Goal: Transaction & Acquisition: Purchase product/service

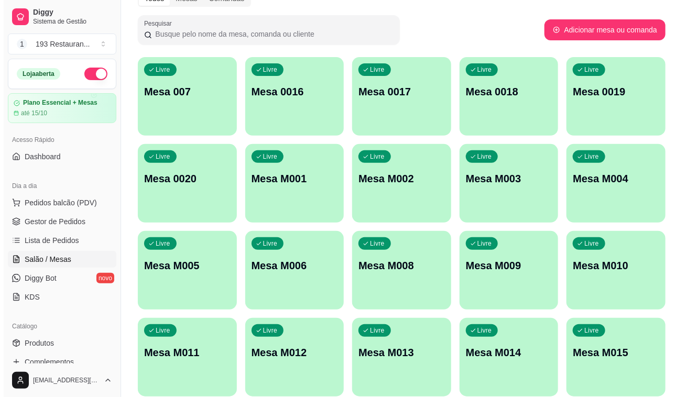
scroll to position [97, 0]
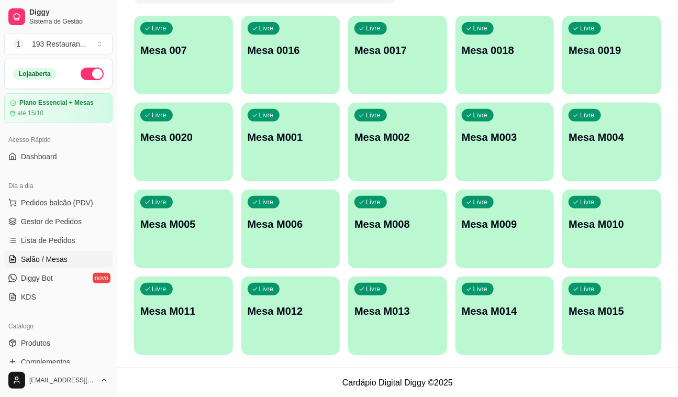
click at [216, 311] on p "Mesa M011" at bounding box center [183, 311] width 86 height 15
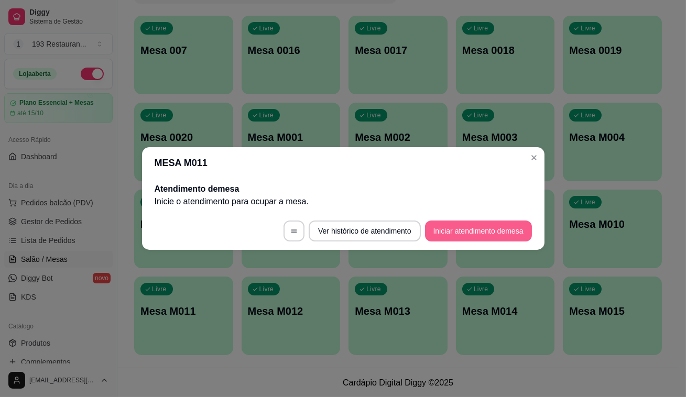
click at [448, 233] on button "Iniciar atendimento de mesa" at bounding box center [478, 231] width 107 height 21
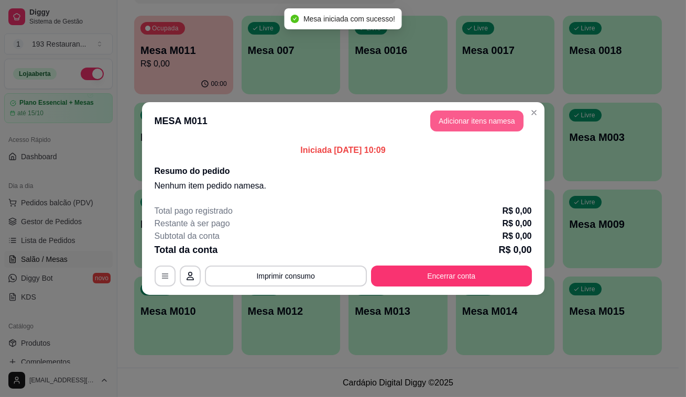
click at [457, 123] on button "Adicionar itens na mesa" at bounding box center [476, 121] width 93 height 21
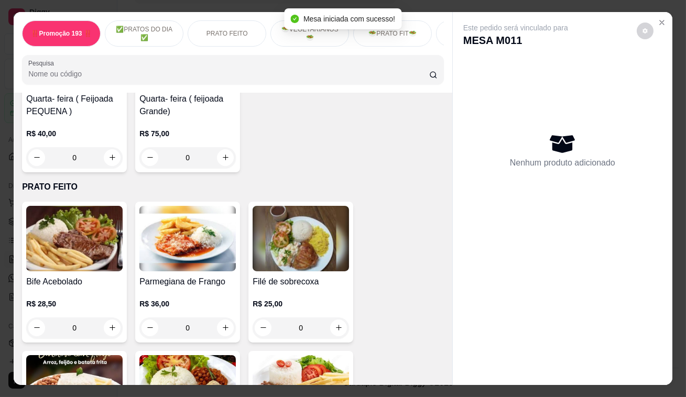
scroll to position [571, 0]
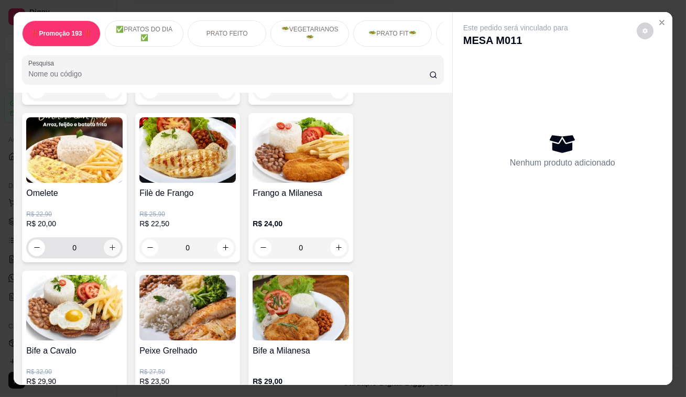
click at [111, 251] on icon "increase-product-quantity" at bounding box center [112, 248] width 8 height 8
type input "2"
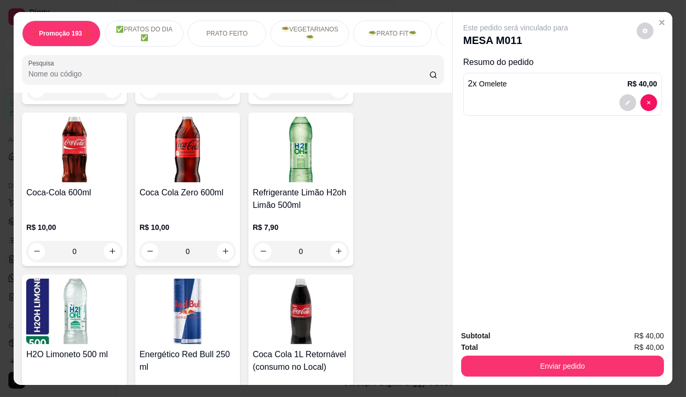
scroll to position [4523, 0]
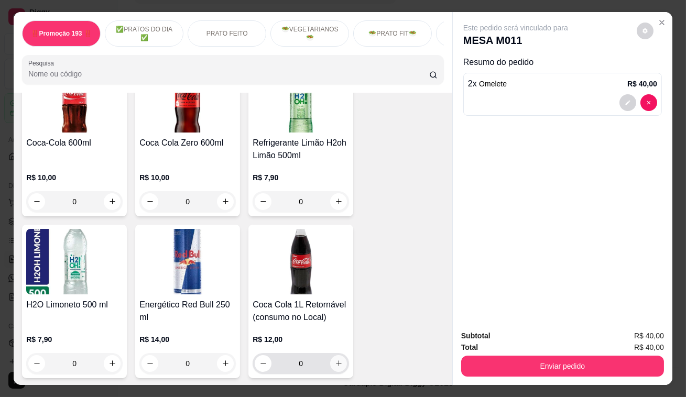
click at [336, 359] on icon "increase-product-quantity" at bounding box center [339, 363] width 8 height 8
type input "1"
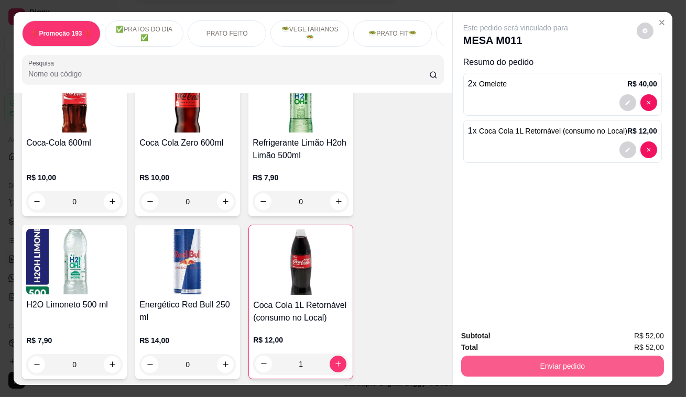
click at [517, 359] on button "Enviar pedido" at bounding box center [562, 366] width 203 height 21
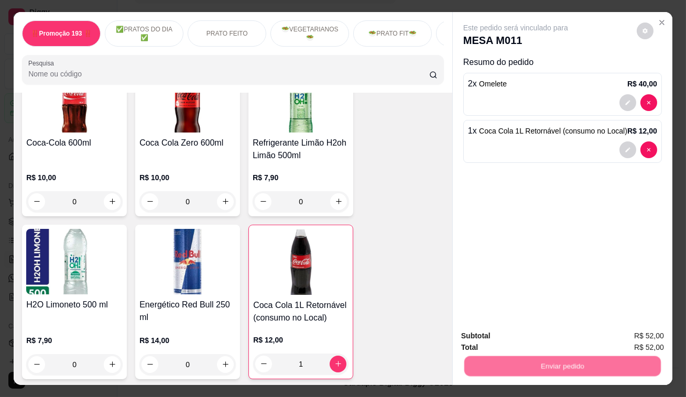
click at [517, 338] on button "Não registrar e enviar pedido" at bounding box center [528, 336] width 106 height 19
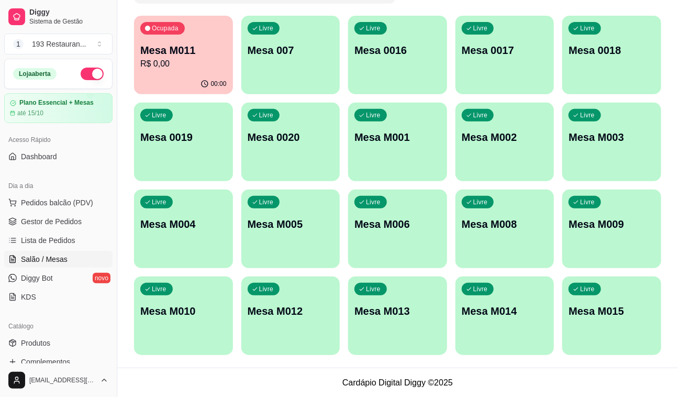
click at [486, 227] on div "Ocupada Mesa M011 R$ 0,00 00:00 Livre Mesa 007 Livre Mesa 0016 Livre Mesa 0017 …" at bounding box center [397, 185] width 527 height 339
click at [42, 204] on span "Pedidos balcão (PDV)" at bounding box center [57, 202] width 72 height 10
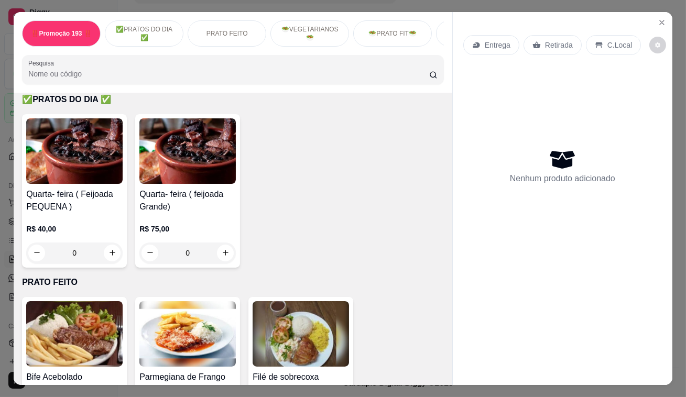
scroll to position [428, 0]
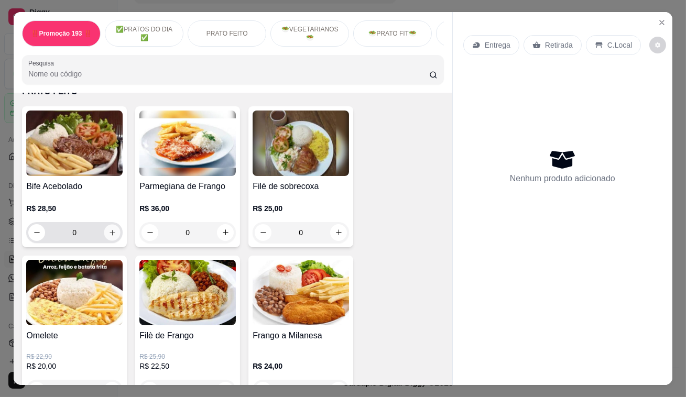
click at [108, 236] on icon "increase-product-quantity" at bounding box center [112, 232] width 8 height 8
type input "1"
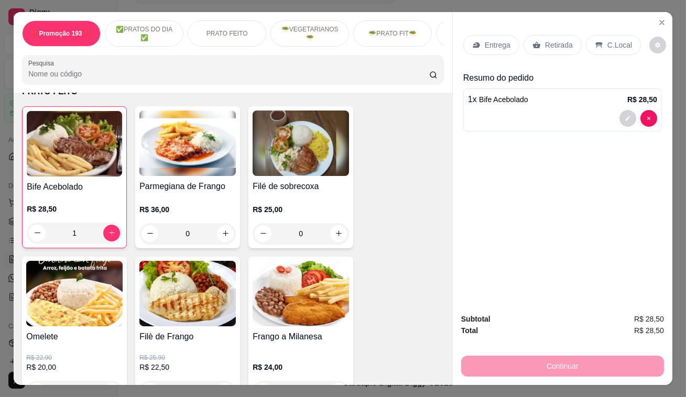
click at [560, 40] on p "Retirada" at bounding box center [559, 45] width 28 height 10
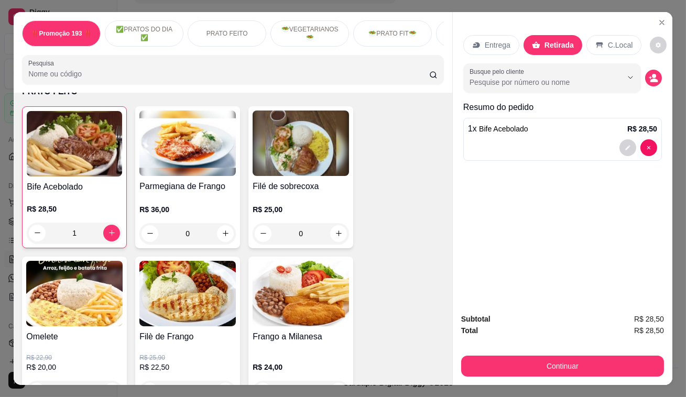
click at [573, 372] on button "Continuar" at bounding box center [562, 366] width 203 height 21
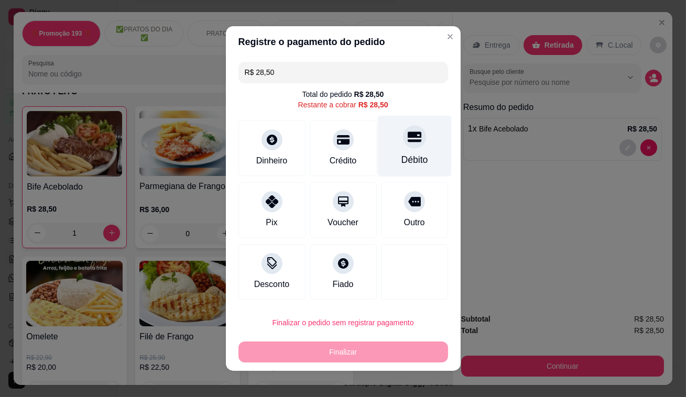
click at [407, 147] on div at bounding box center [414, 136] width 23 height 23
type input "R$ 0,00"
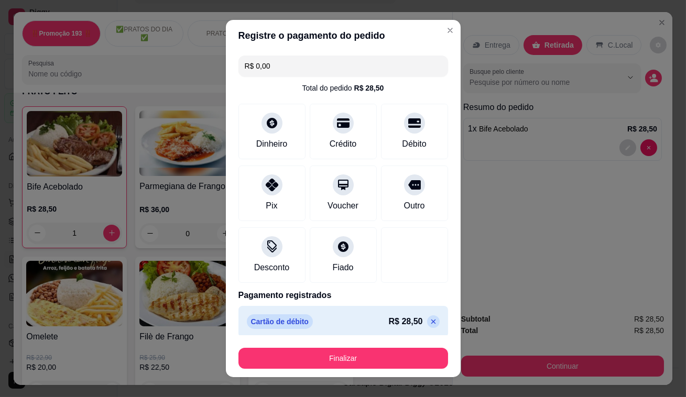
click at [384, 368] on button "Finalizar" at bounding box center [343, 358] width 210 height 21
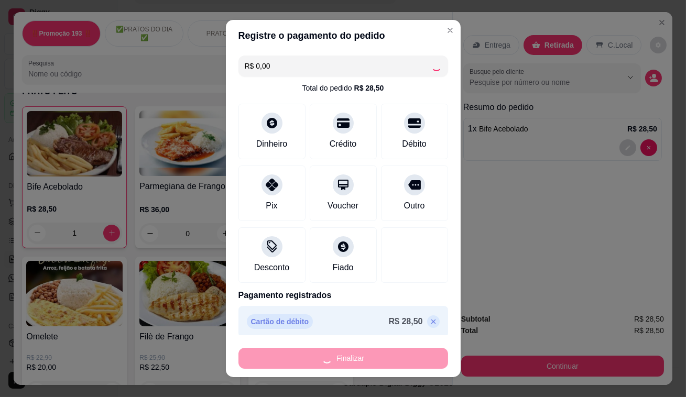
type input "0"
type input "-R$ 28,50"
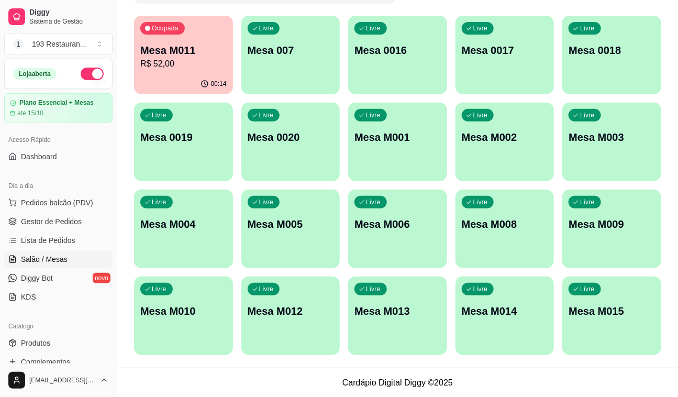
click at [182, 68] on p "R$ 52,00" at bounding box center [183, 64] width 86 height 13
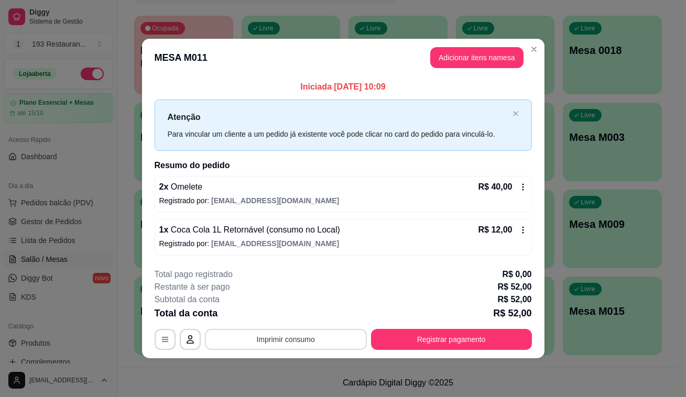
click at [288, 347] on button "Imprimir consumo" at bounding box center [286, 339] width 162 height 21
click at [311, 322] on button "CAIXA" at bounding box center [288, 317] width 61 height 14
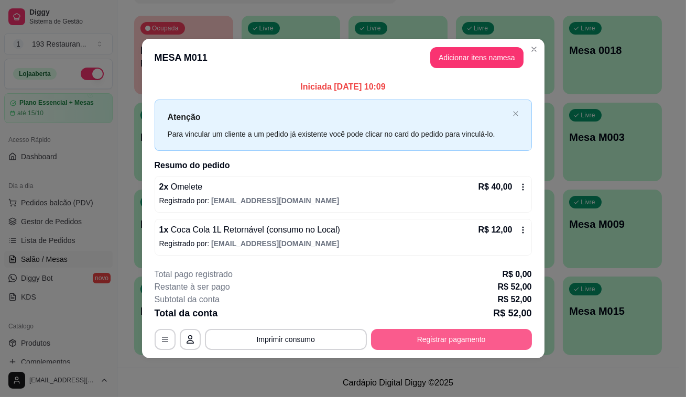
click at [380, 329] on button "Registrar pagamento" at bounding box center [451, 339] width 161 height 21
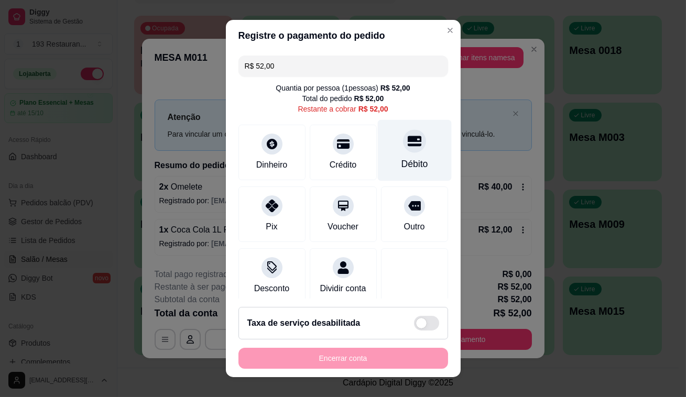
click at [388, 135] on div "Débito" at bounding box center [414, 150] width 74 height 61
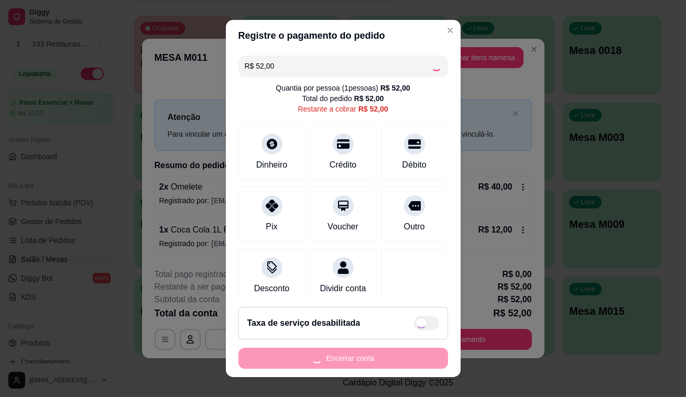
click at [345, 366] on div "Encerrar conta" at bounding box center [343, 358] width 210 height 21
type input "R$ 0,00"
click at [345, 366] on button "Encerrar conta" at bounding box center [343, 358] width 210 height 21
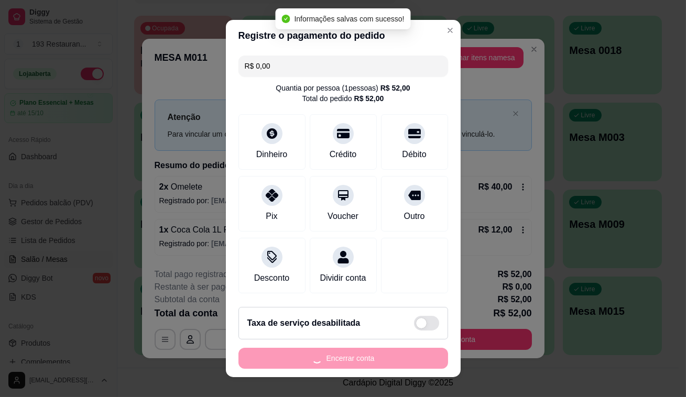
click at [345, 366] on div "Encerrar conta" at bounding box center [343, 358] width 210 height 21
